Goal: Obtain resource: Download file/media

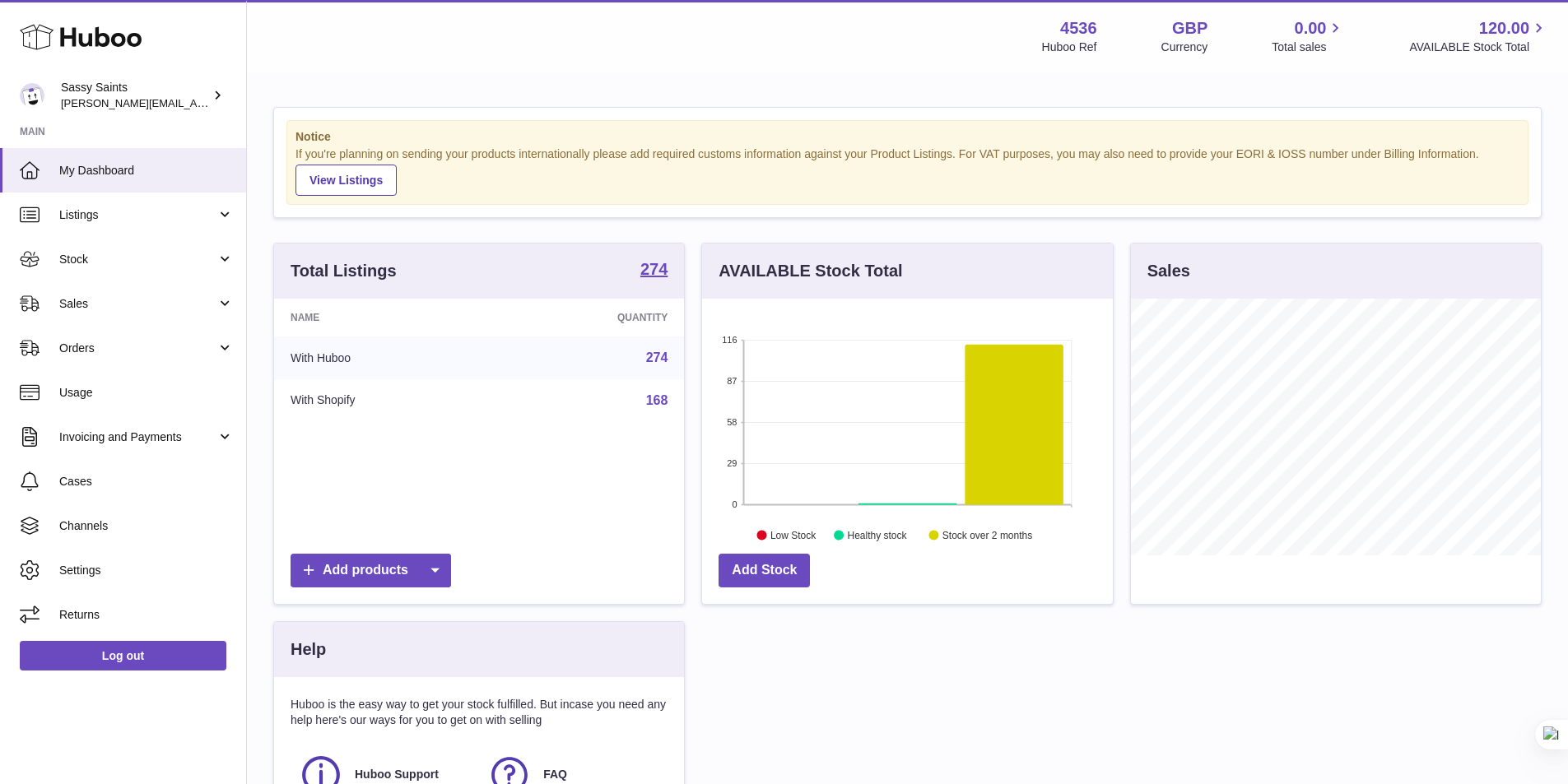
scroll to position [257, 410]
click at [83, 241] on link "Stock" at bounding box center [122, 258] width 246 height 44
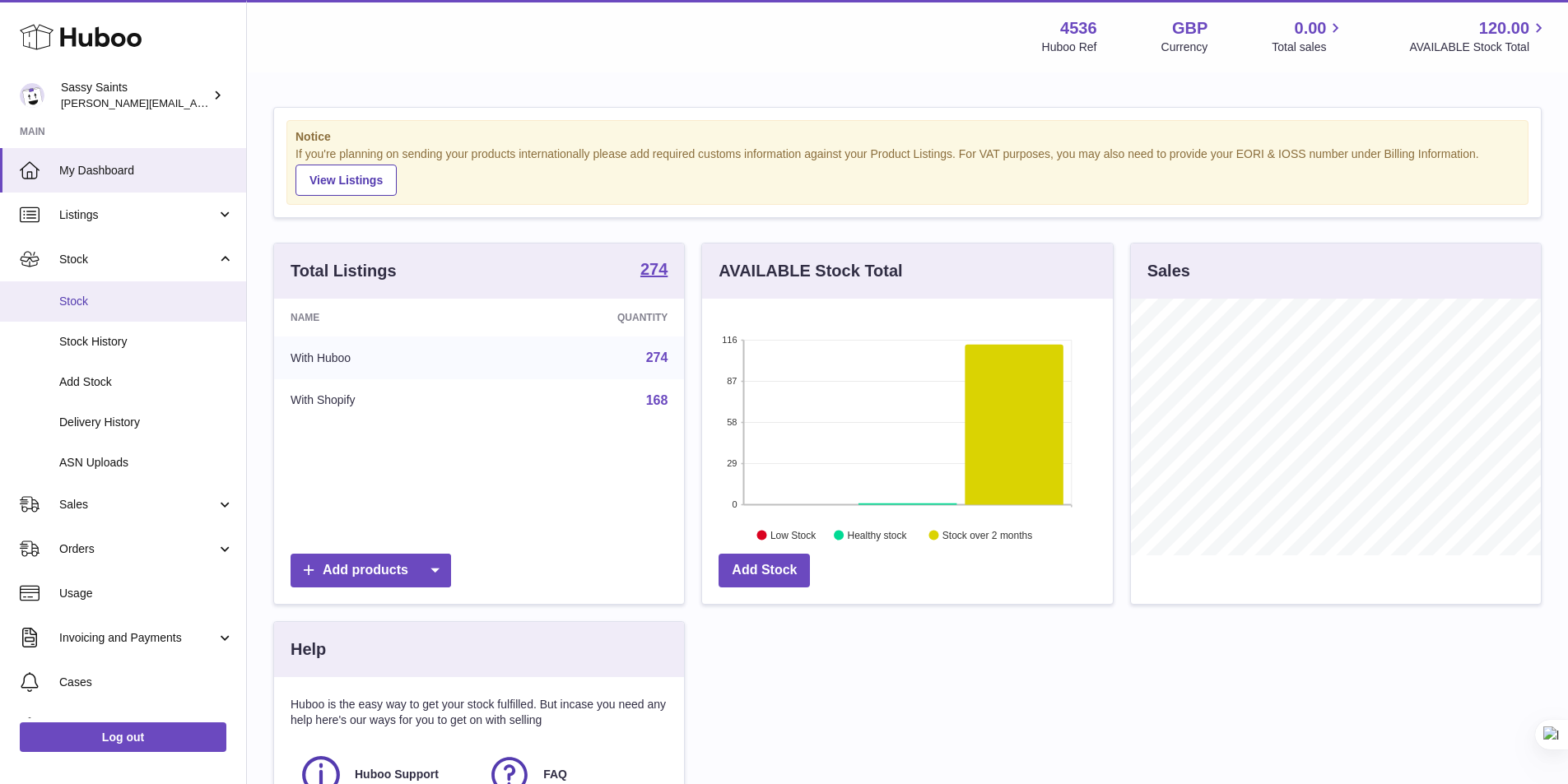
click at [75, 298] on span "Stock" at bounding box center [147, 301] width 175 height 15
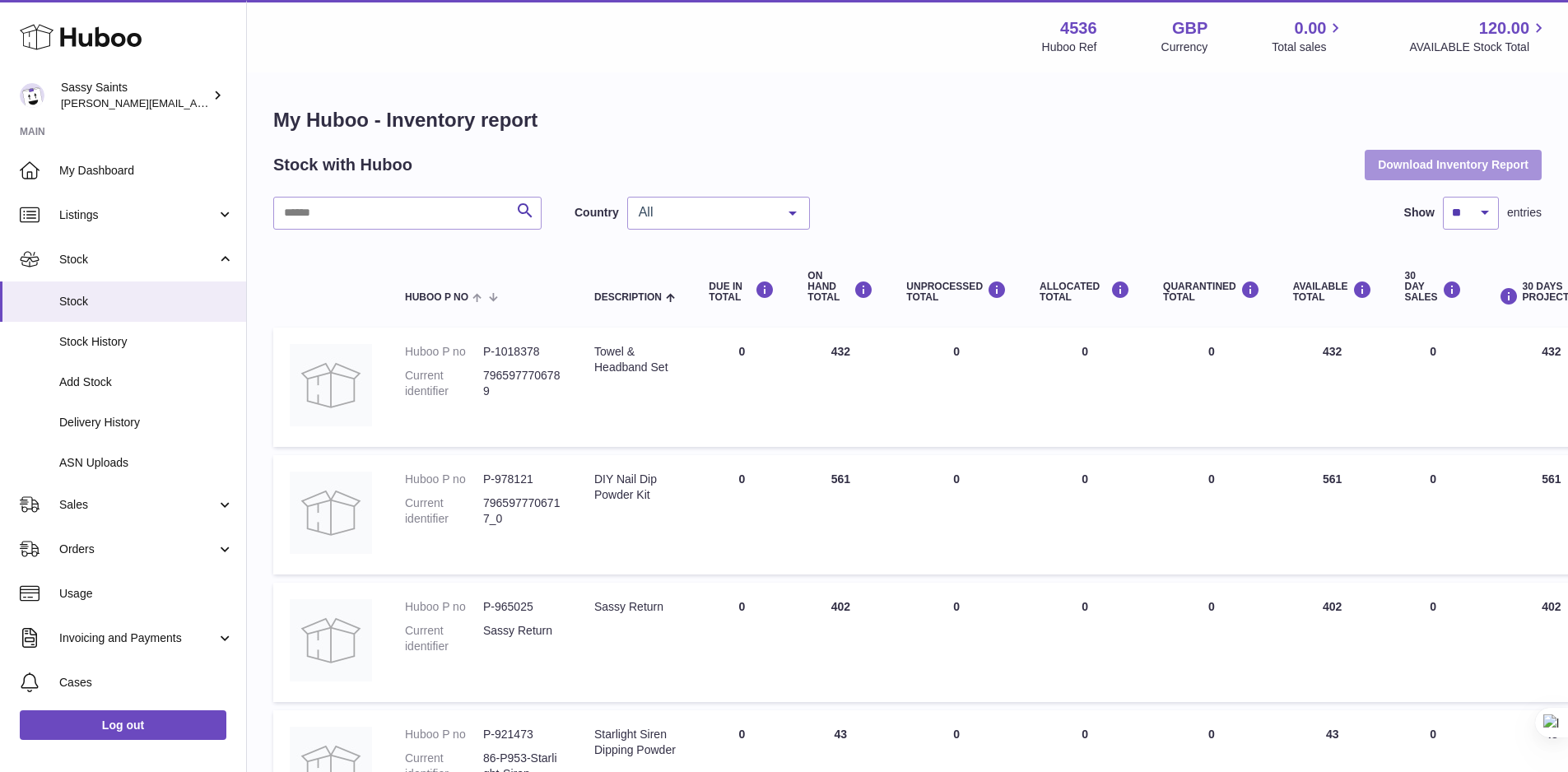
click at [1410, 178] on button "Download Inventory Report" at bounding box center [1453, 164] width 177 height 30
